Goal: Task Accomplishment & Management: Manage account settings

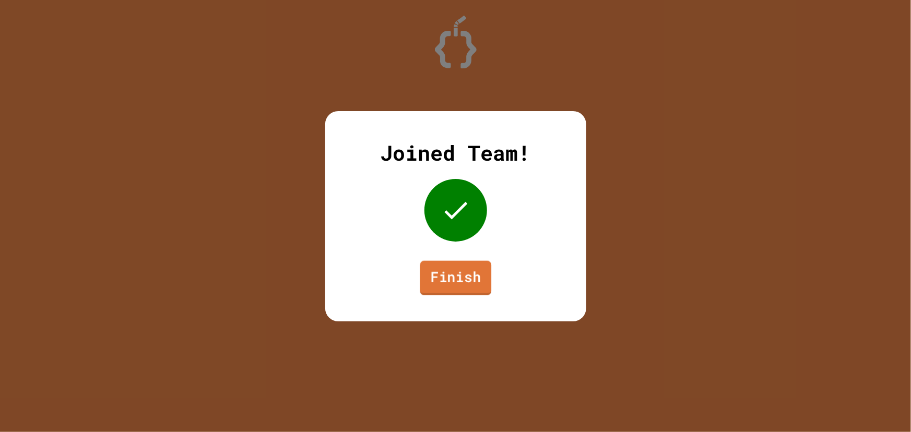
click at [438, 281] on link "Finish" at bounding box center [455, 277] width 71 height 34
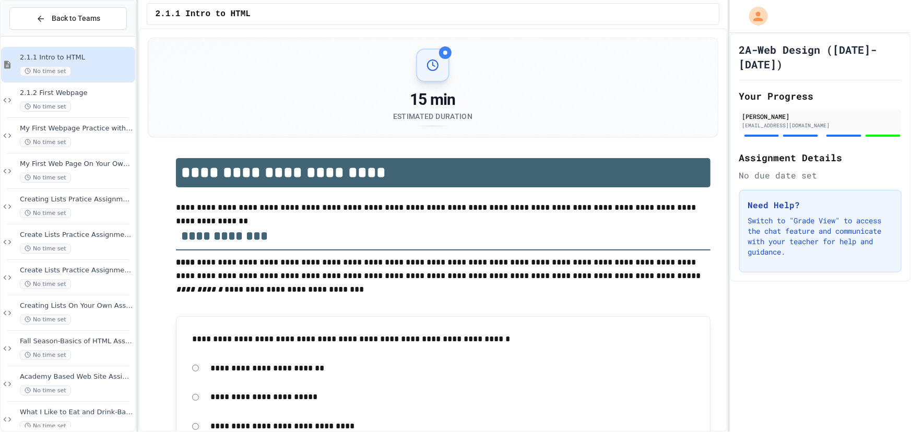
scroll to position [16, 0]
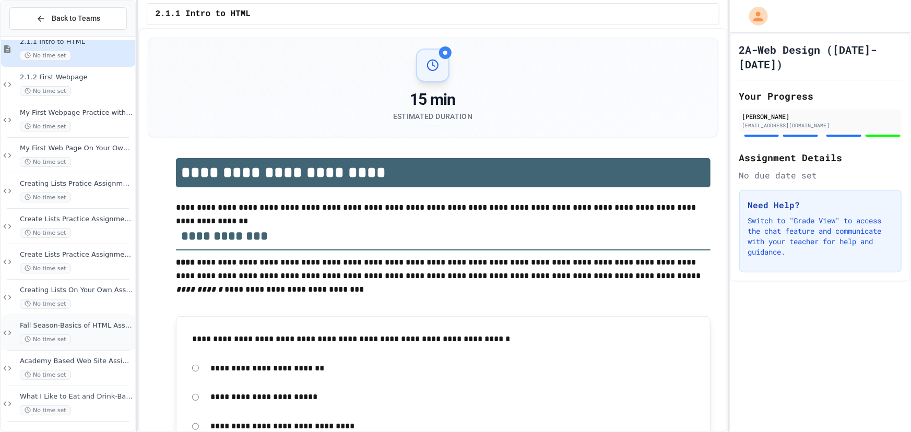
click at [80, 332] on div "Fall Season-Basics of HTML Assignment No time set" at bounding box center [76, 332] width 113 height 23
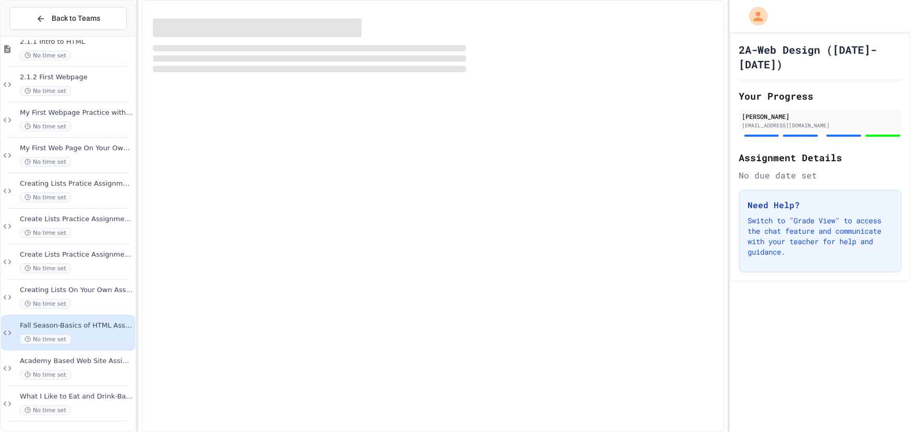
scroll to position [4, 0]
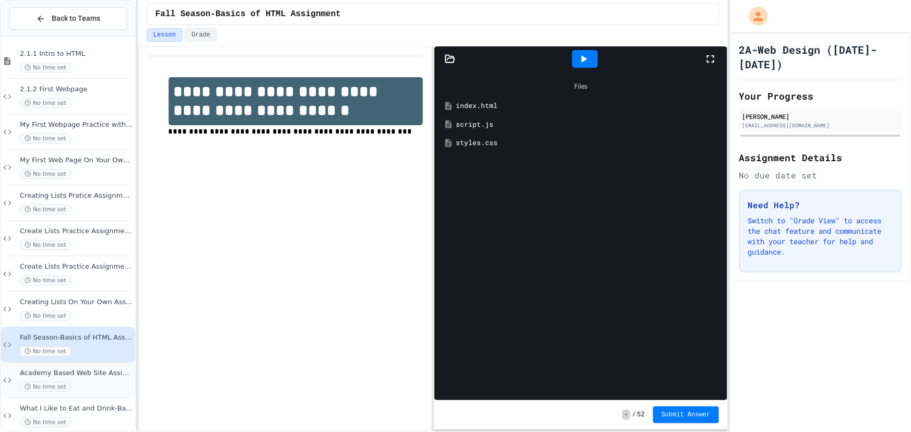
drag, startPoint x: 92, startPoint y: 395, endPoint x: 97, endPoint y: 390, distance: 6.6
click at [97, 390] on div "Academy Based Web Site Assignment No time set" at bounding box center [68, 380] width 134 height 35
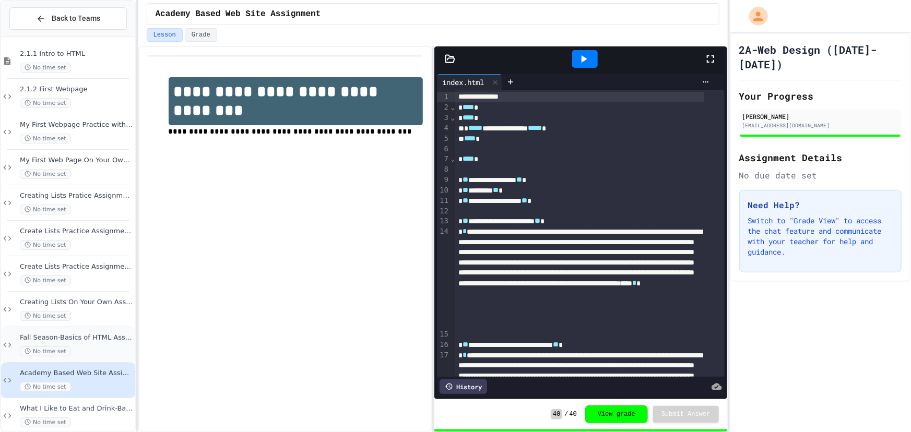
click at [89, 349] on div "No time set" at bounding box center [76, 352] width 113 height 10
